Goal: Task Accomplishment & Management: Complete application form

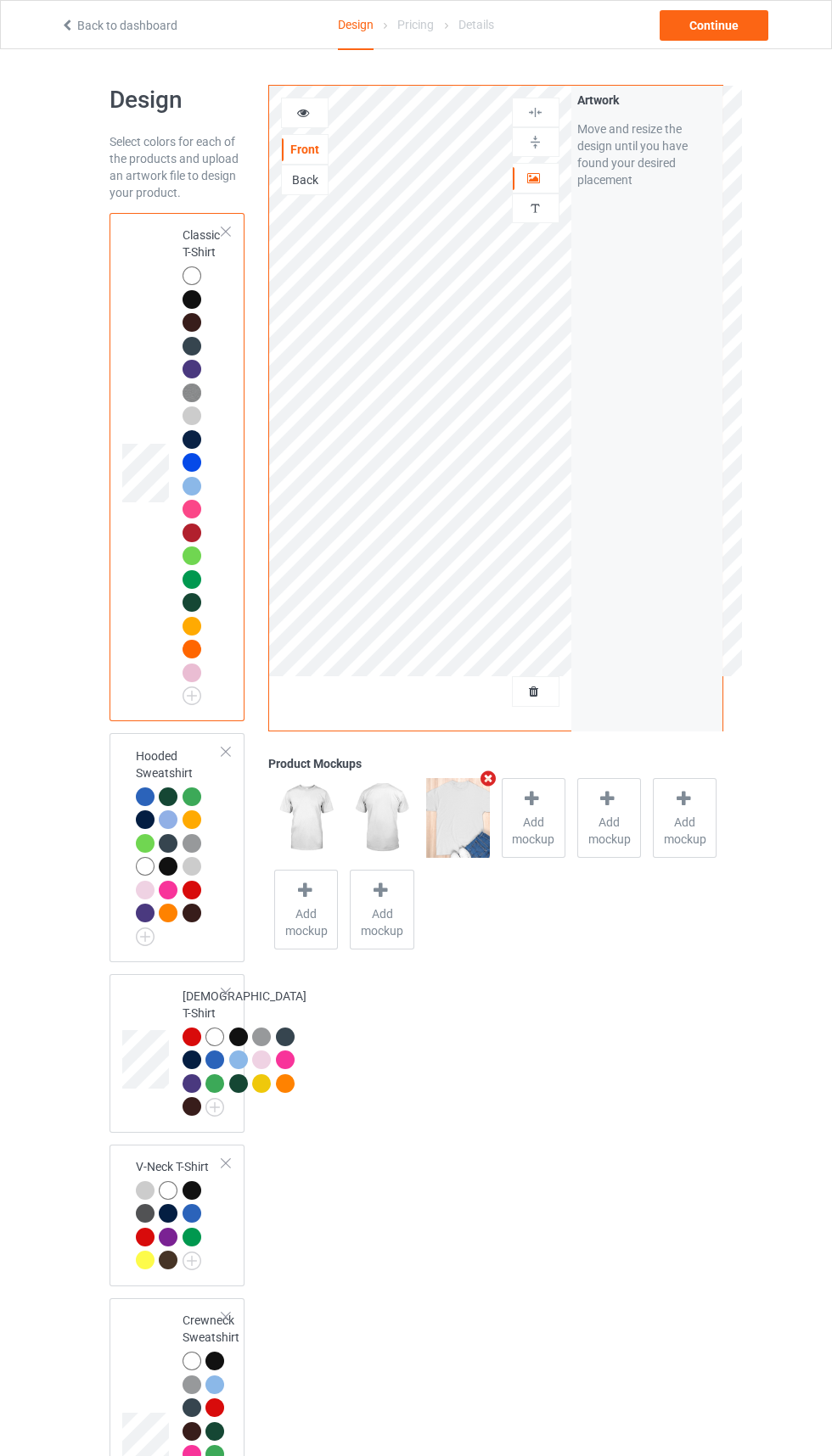
click at [487, 779] on icon "Remove mockup" at bounding box center [488, 779] width 22 height 18
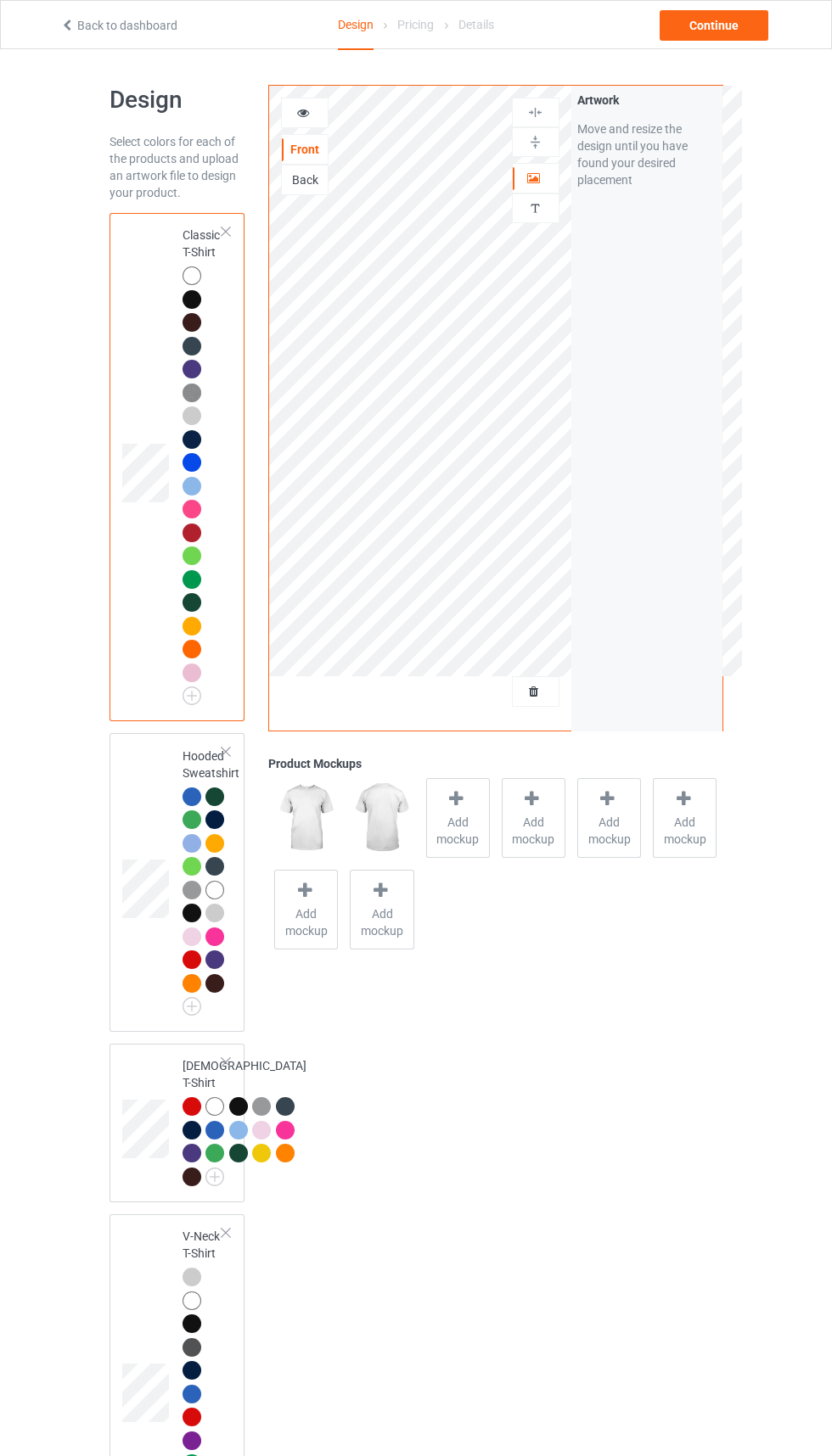
click at [534, 691] on icon at bounding box center [534, 688] width 14 height 12
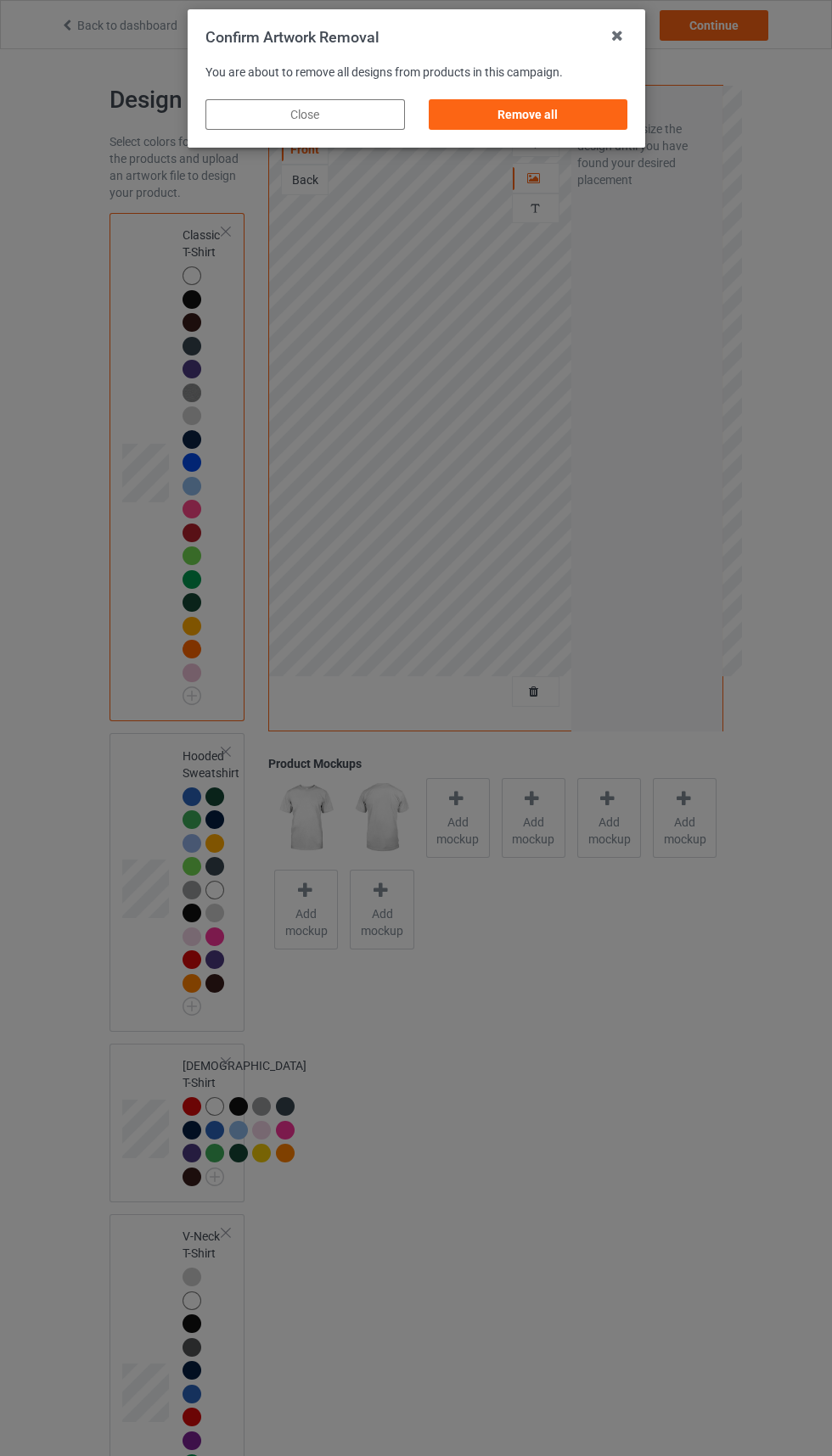
click at [550, 121] on div "Remove all" at bounding box center [527, 115] width 199 height 31
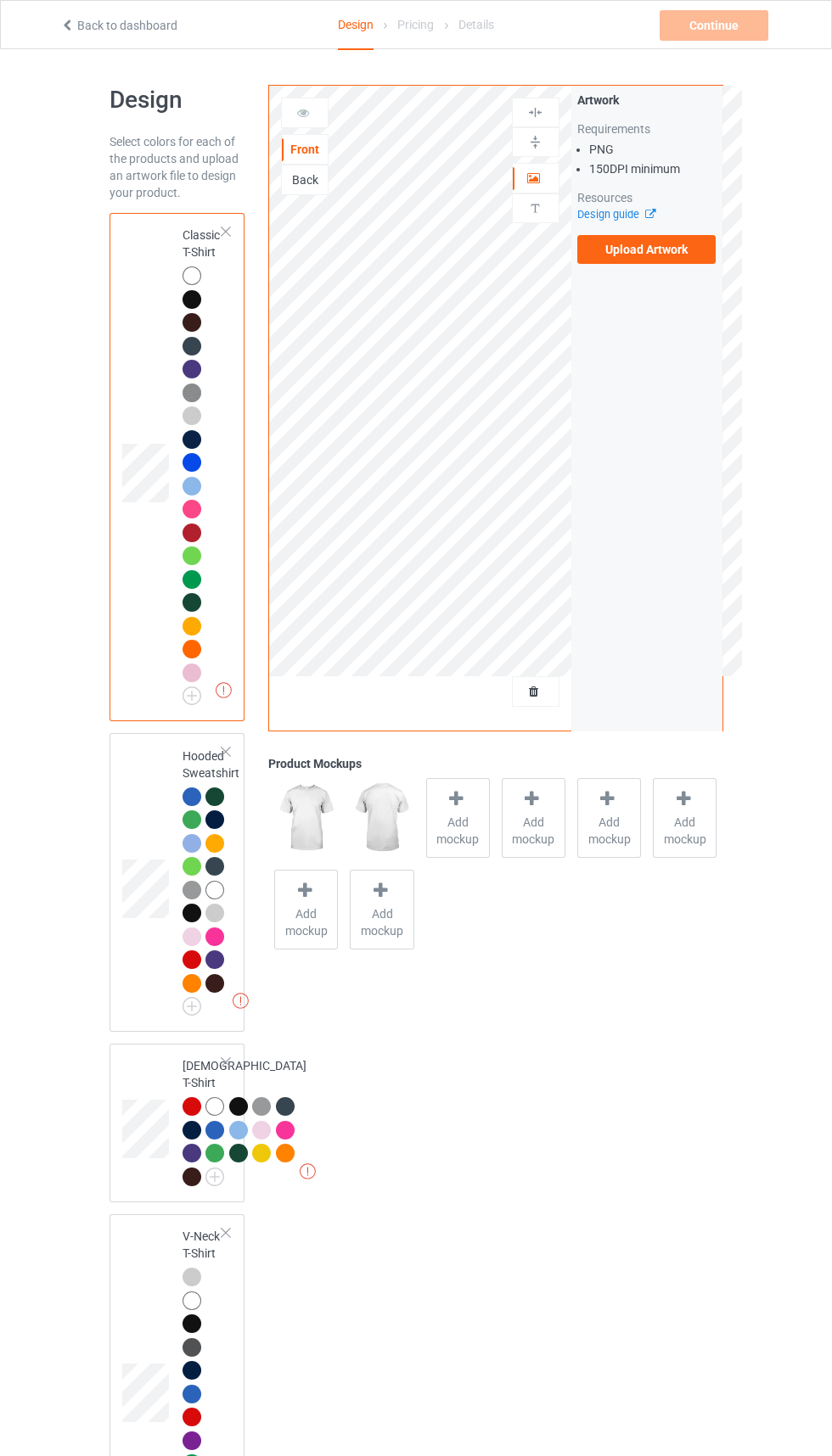
click at [649, 256] on label "Upload Artwork" at bounding box center [646, 249] width 139 height 29
click at [0, 0] on input "Upload Artwork" at bounding box center [0, 0] width 0 height 0
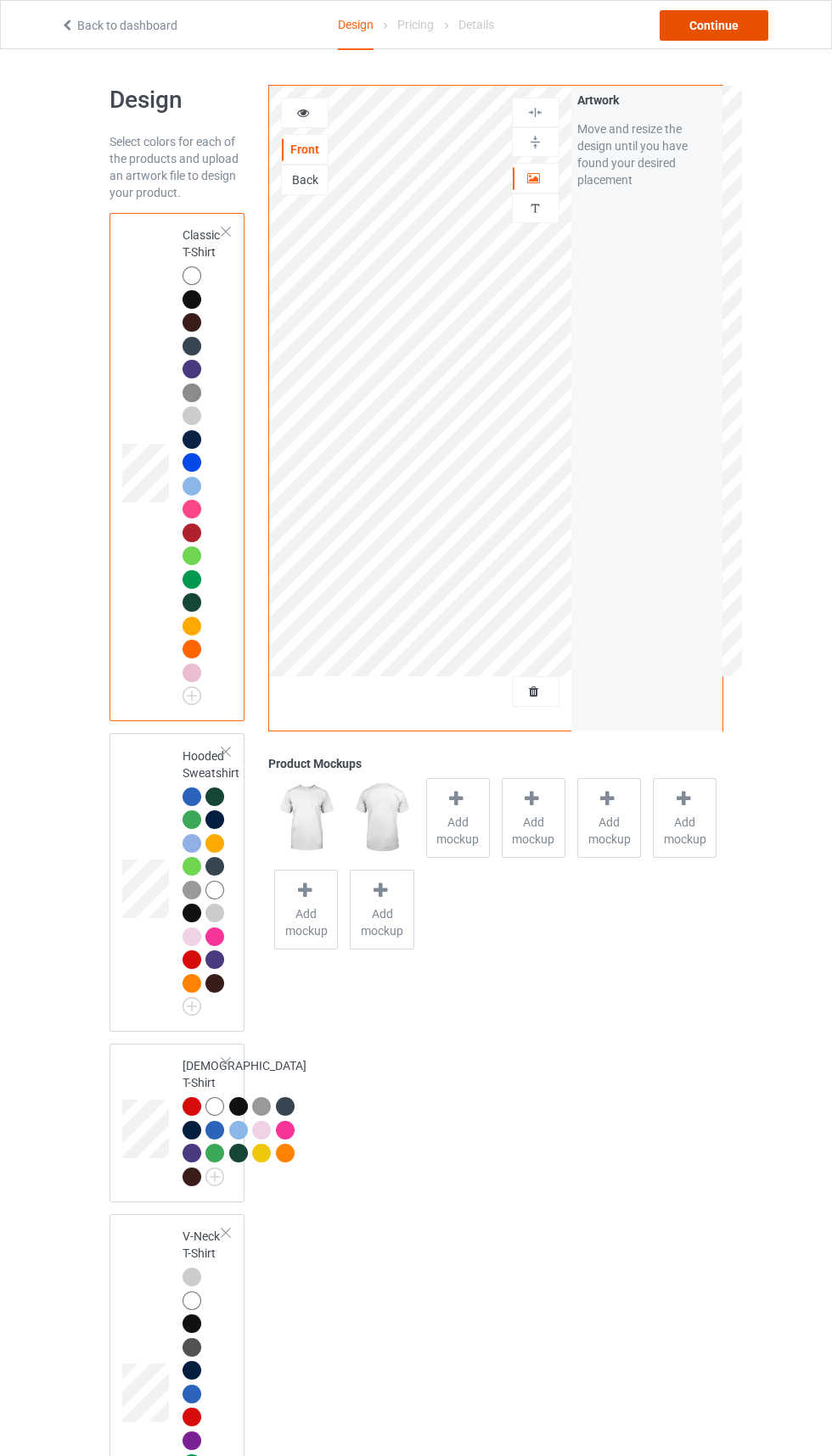
click at [716, 26] on div "Continue" at bounding box center [714, 25] width 108 height 31
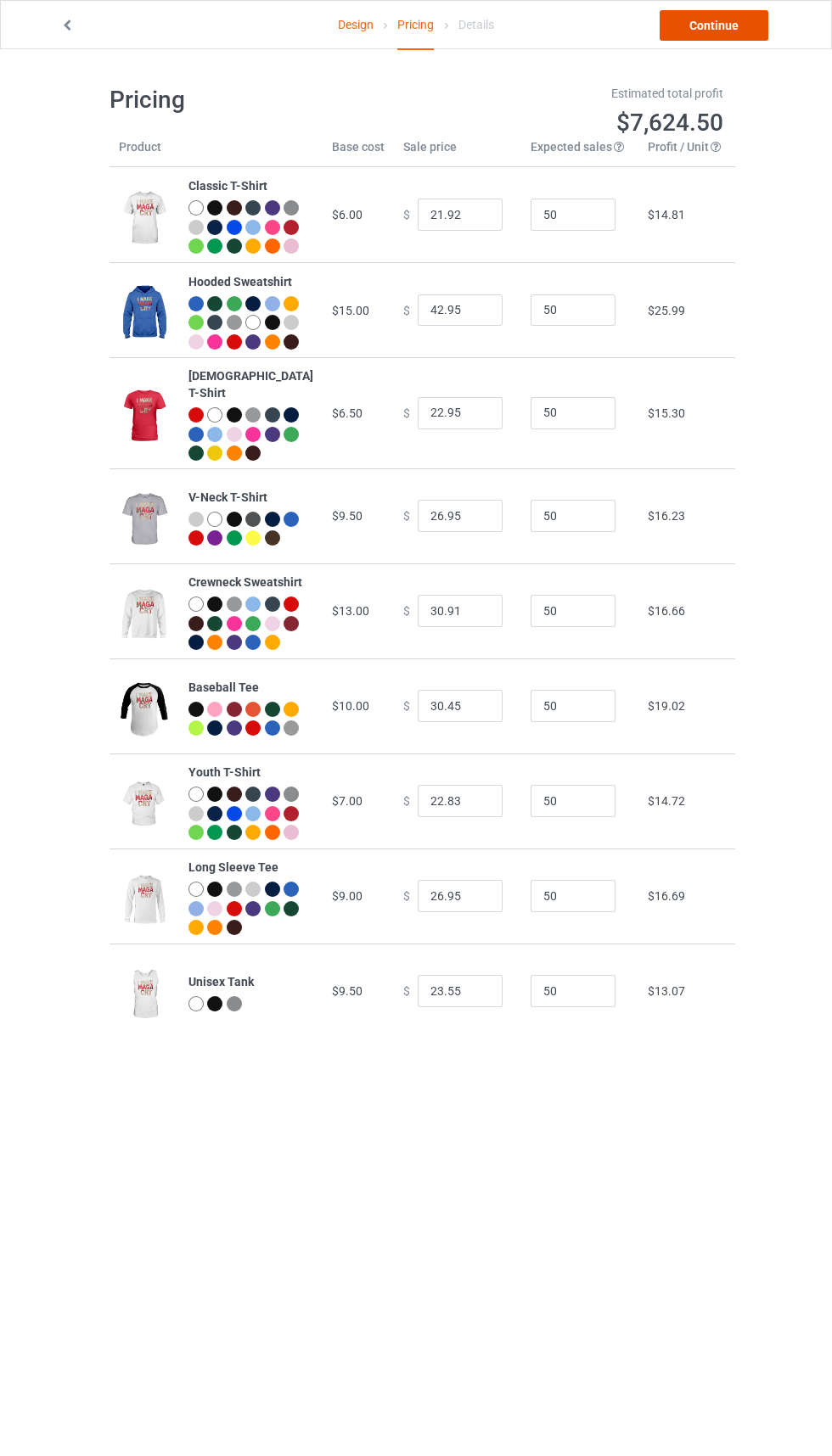
click at [729, 31] on link "Continue" at bounding box center [714, 25] width 108 height 31
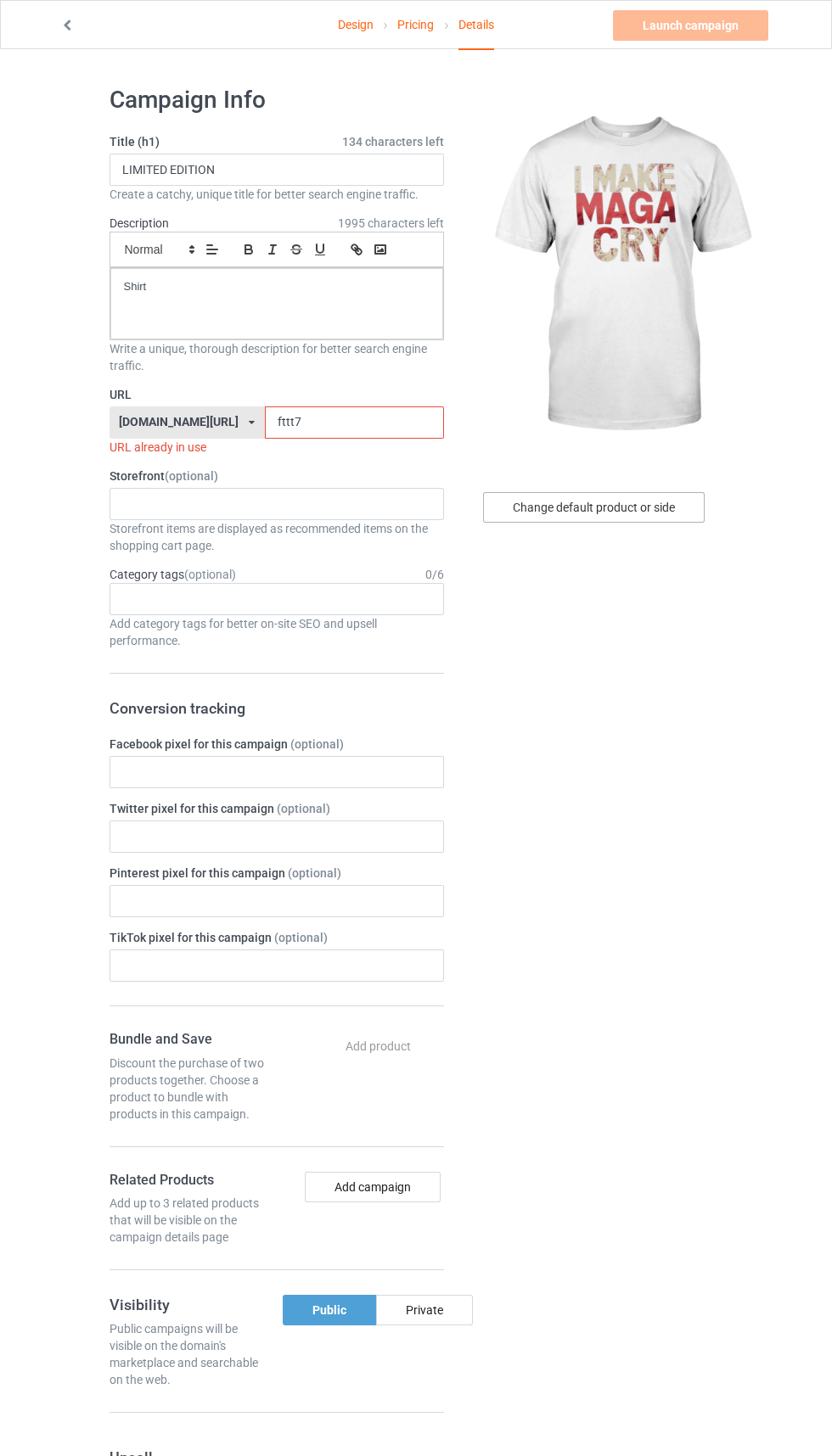
click at [644, 502] on div "Change default product or side" at bounding box center [593, 507] width 221 height 31
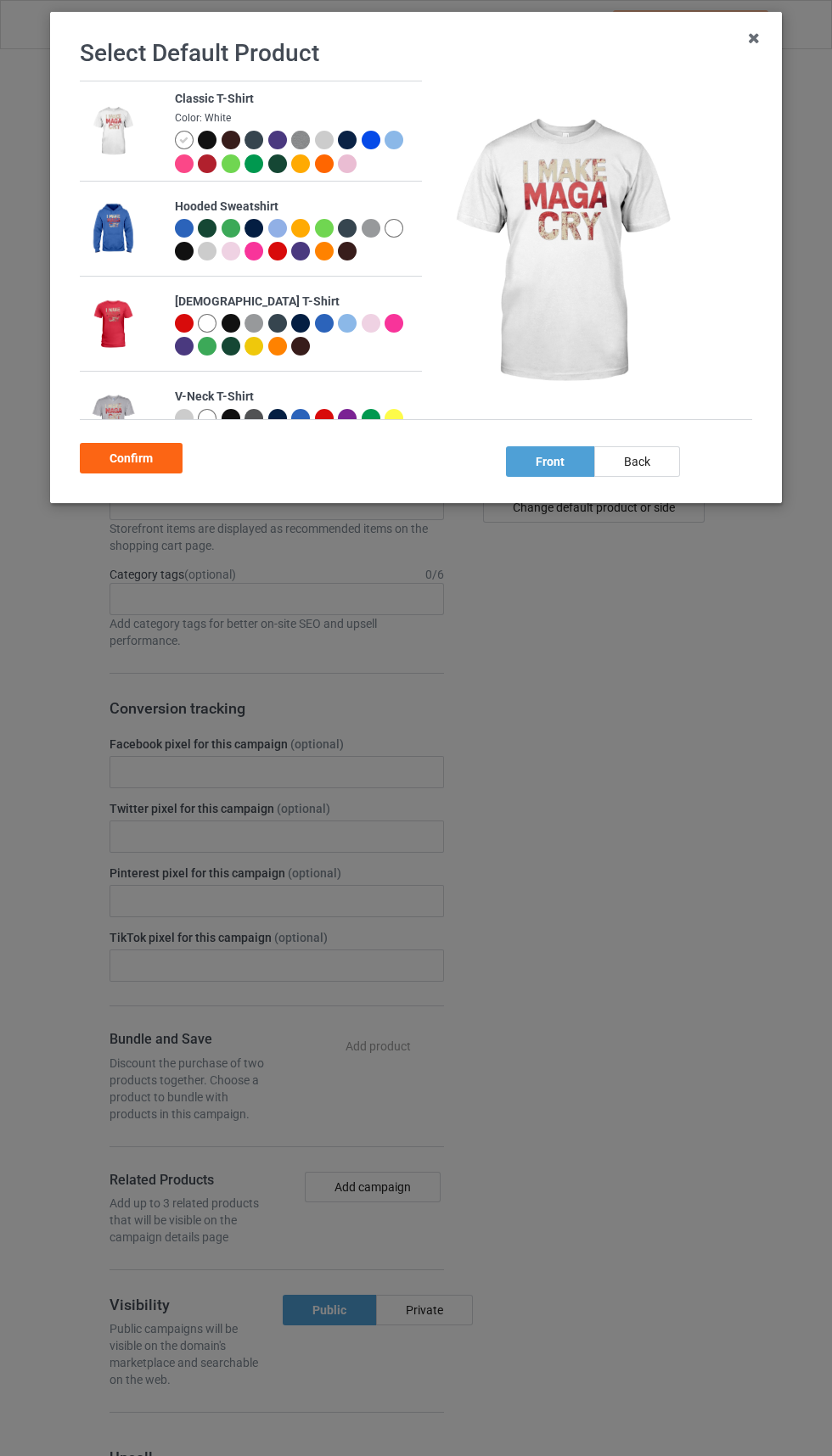
click at [373, 147] on div at bounding box center [371, 140] width 19 height 19
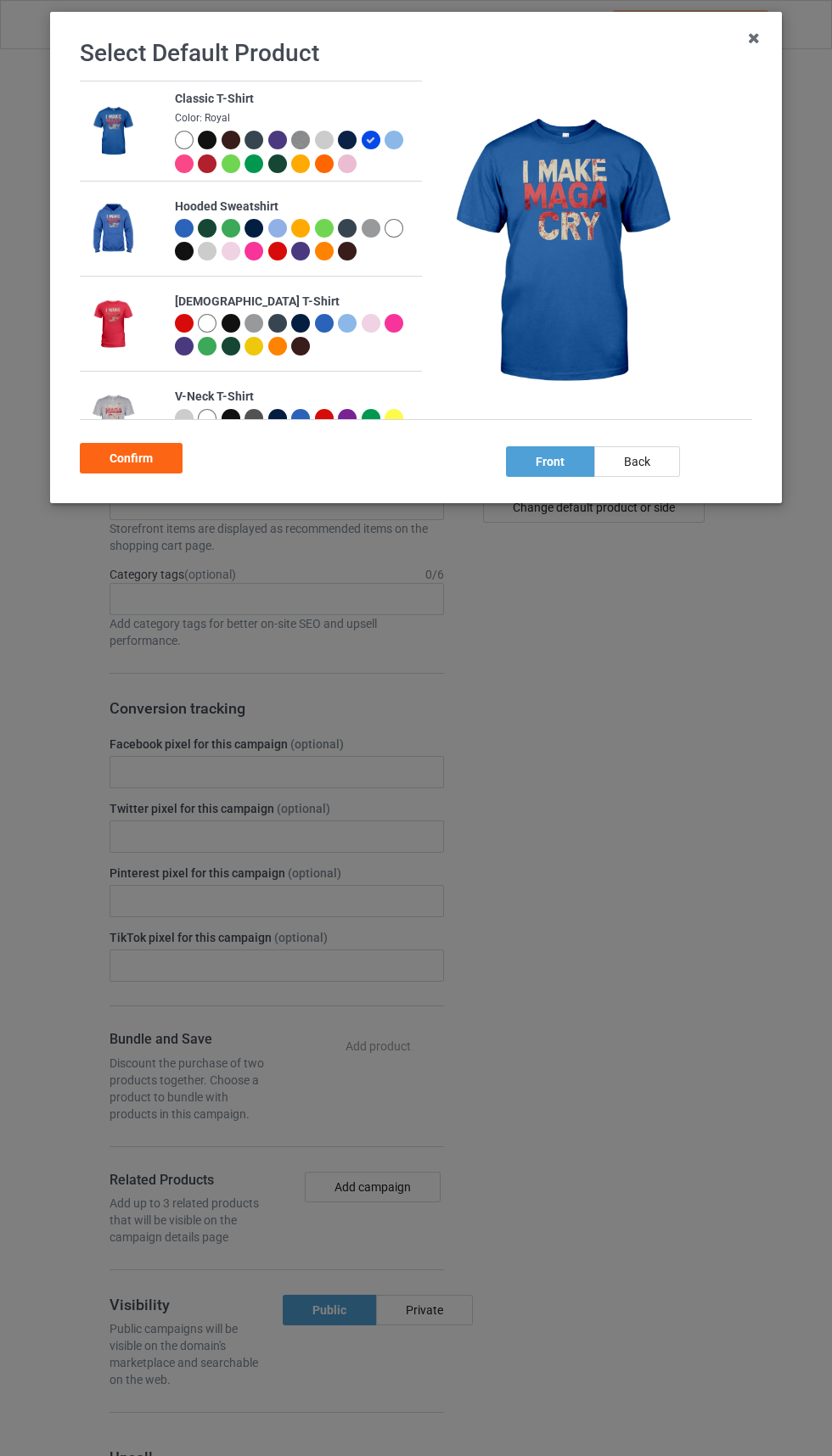
click at [133, 458] on div "Confirm" at bounding box center [131, 458] width 103 height 31
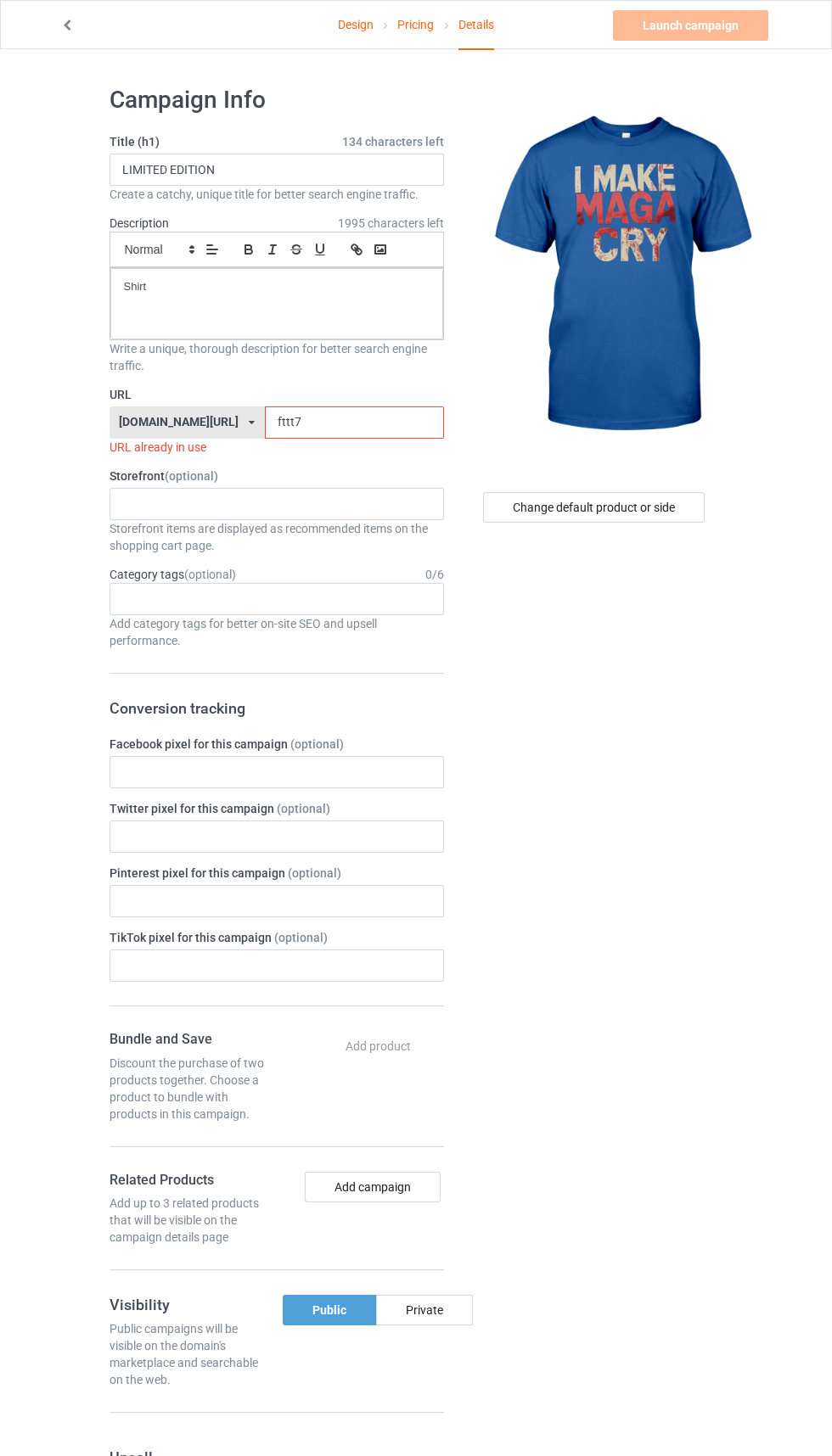
click at [340, 425] on input "fttt7" at bounding box center [354, 422] width 179 height 32
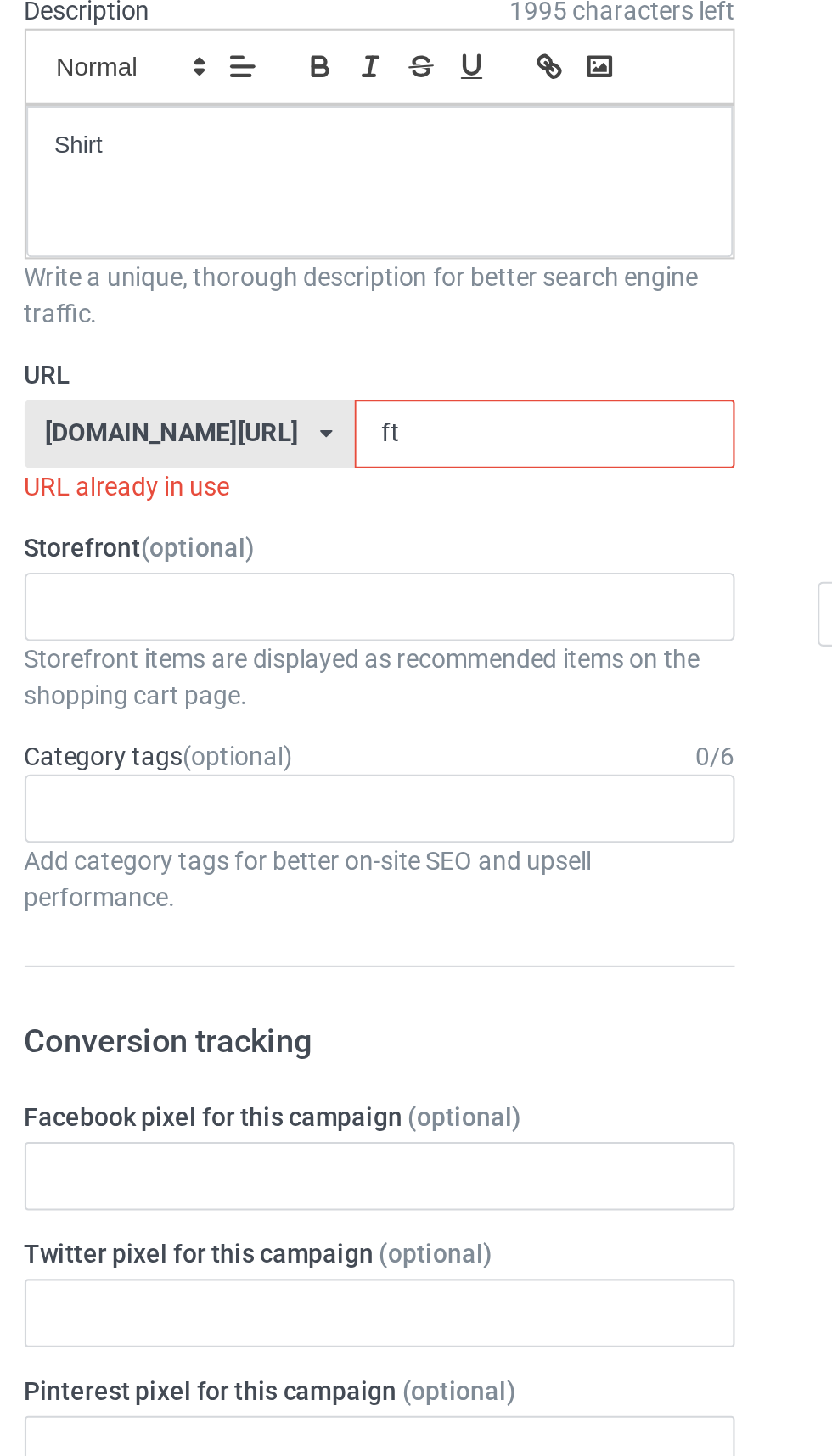
type input "f"
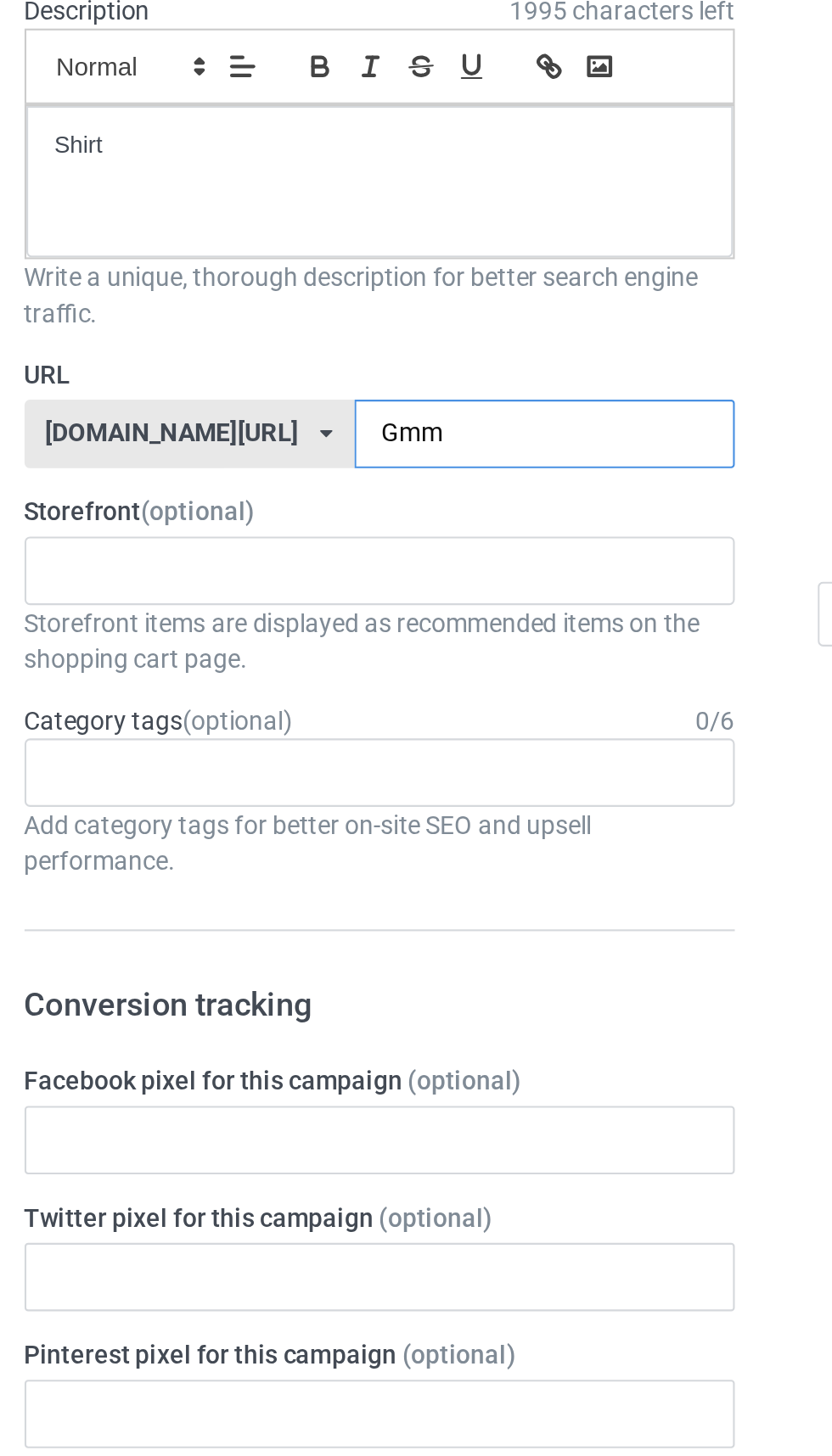
type input "Gmmp"
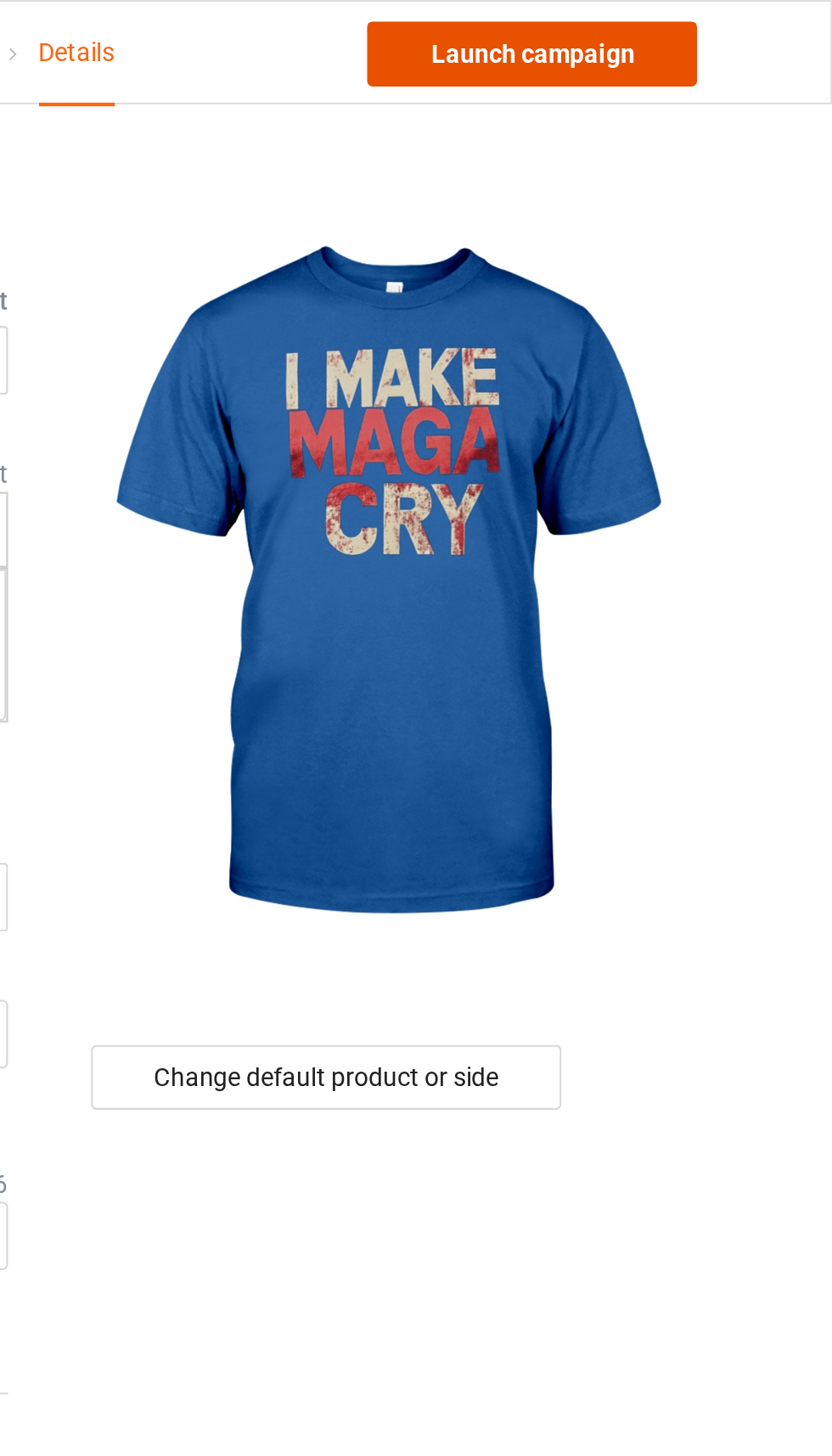
click at [726, 32] on link "Launch campaign" at bounding box center [690, 25] width 155 height 31
